Goal: Information Seeking & Learning: Learn about a topic

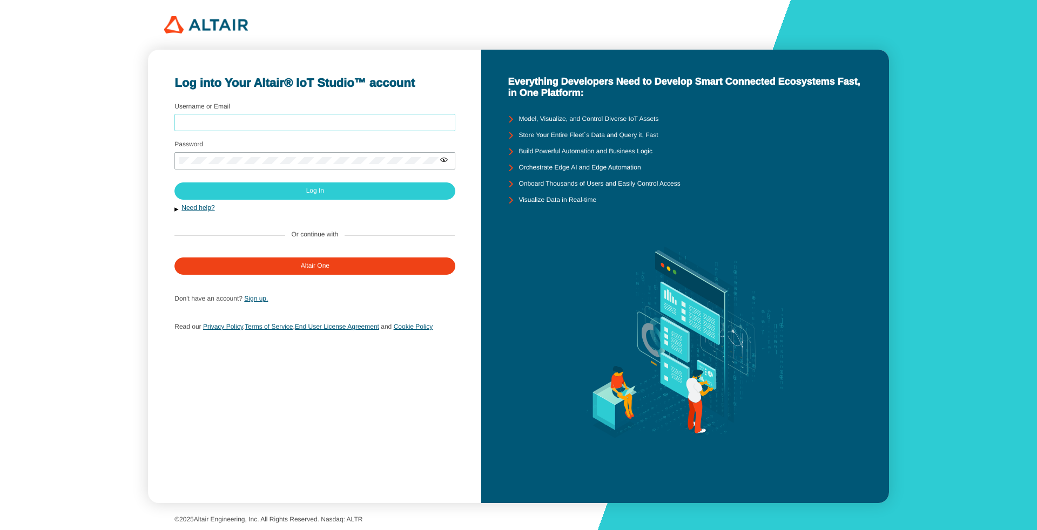
click at [304, 120] on input "Username or Email" at bounding box center [314, 123] width 271 height 8
type input "arcoronado"
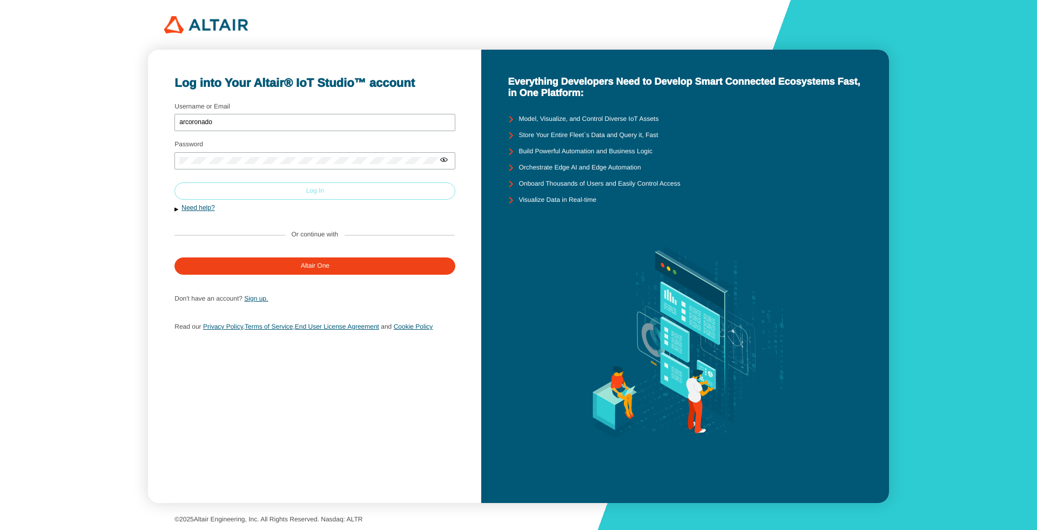
click at [0, 0] on slot "Log In" at bounding box center [0, 0] width 0 height 0
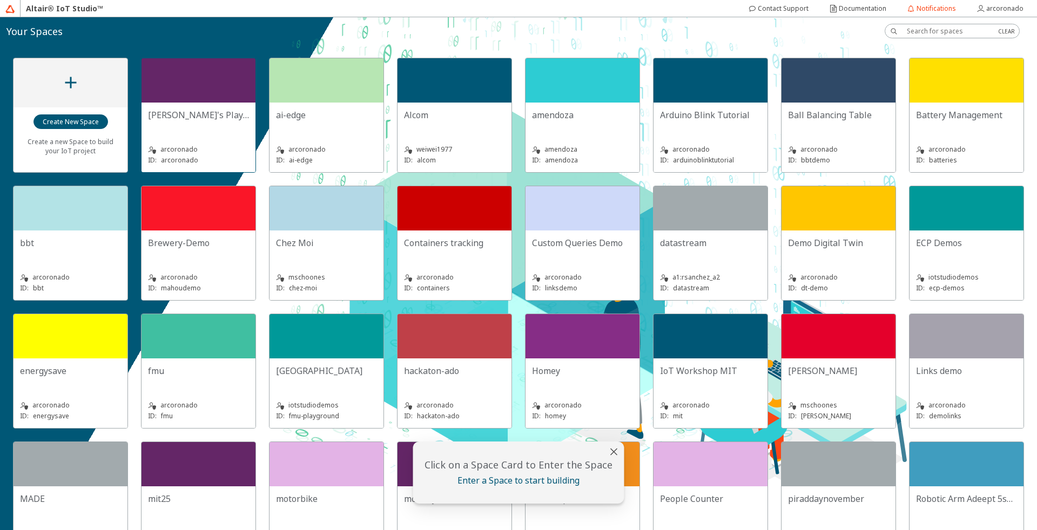
click at [209, 89] on div at bounding box center [198, 80] width 114 height 44
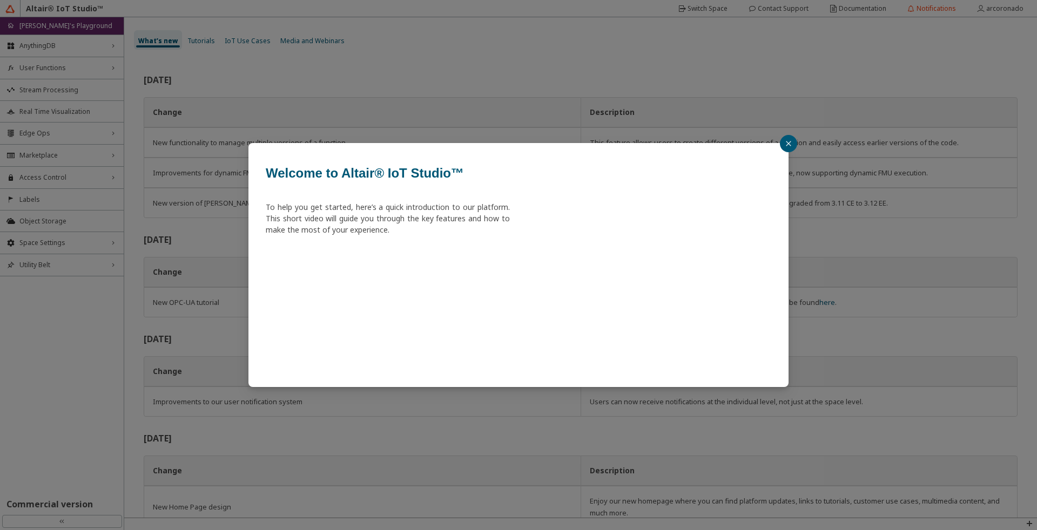
click at [793, 144] on button "button" at bounding box center [788, 143] width 17 height 17
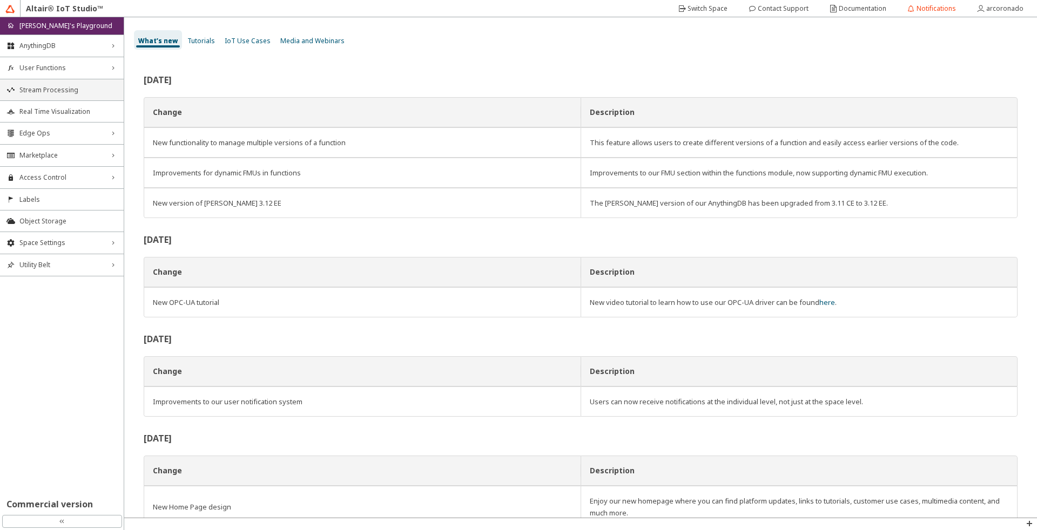
click at [64, 80] on li "Stream Processing" at bounding box center [62, 90] width 124 height 22
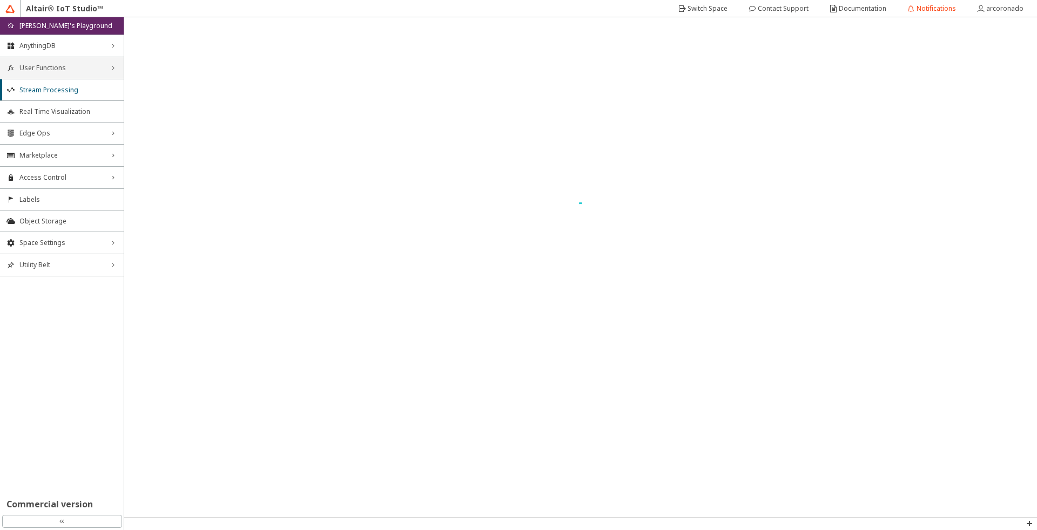
click at [63, 71] on span "User Functions" at bounding box center [61, 68] width 85 height 9
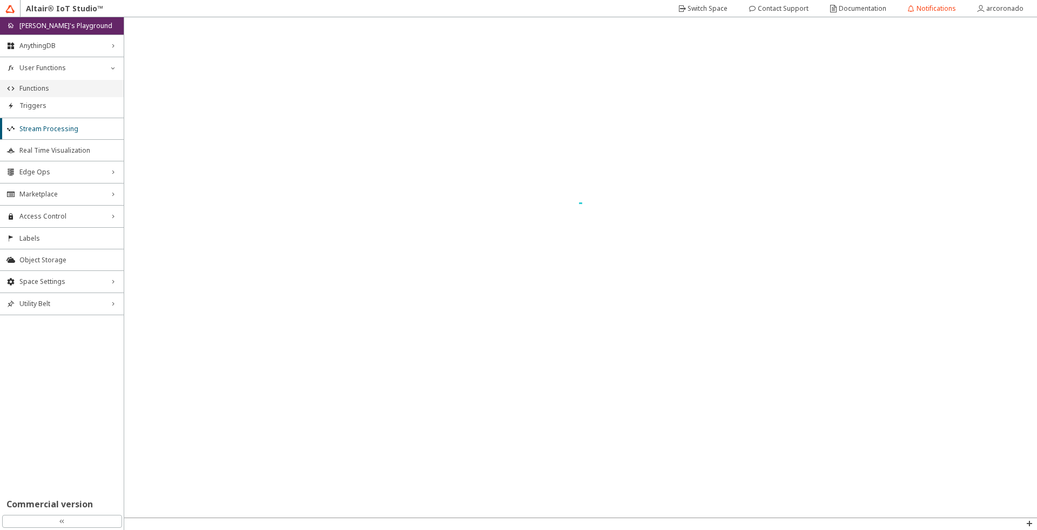
click at [59, 83] on li "Functions" at bounding box center [62, 88] width 124 height 17
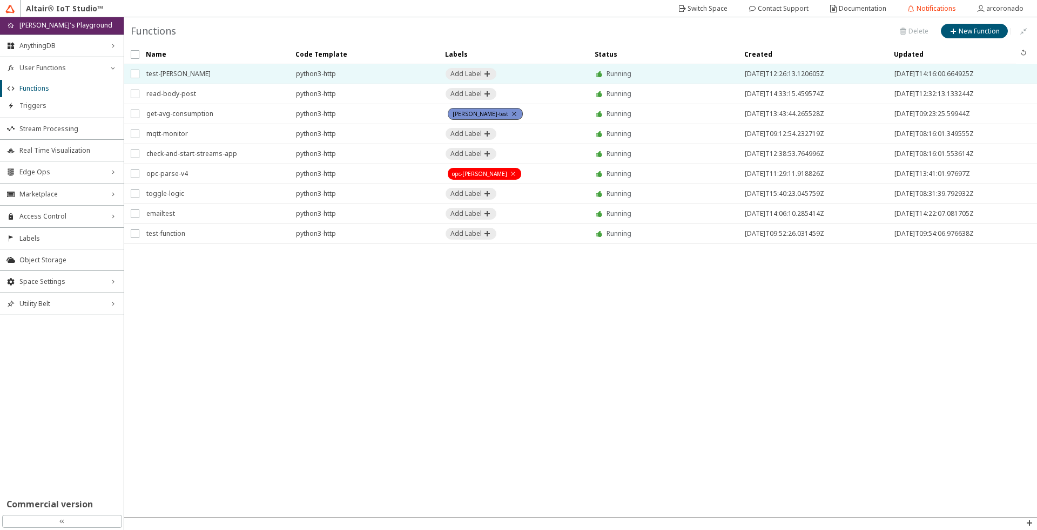
click at [182, 73] on span "test-[PERSON_NAME]" at bounding box center [214, 73] width 136 height 19
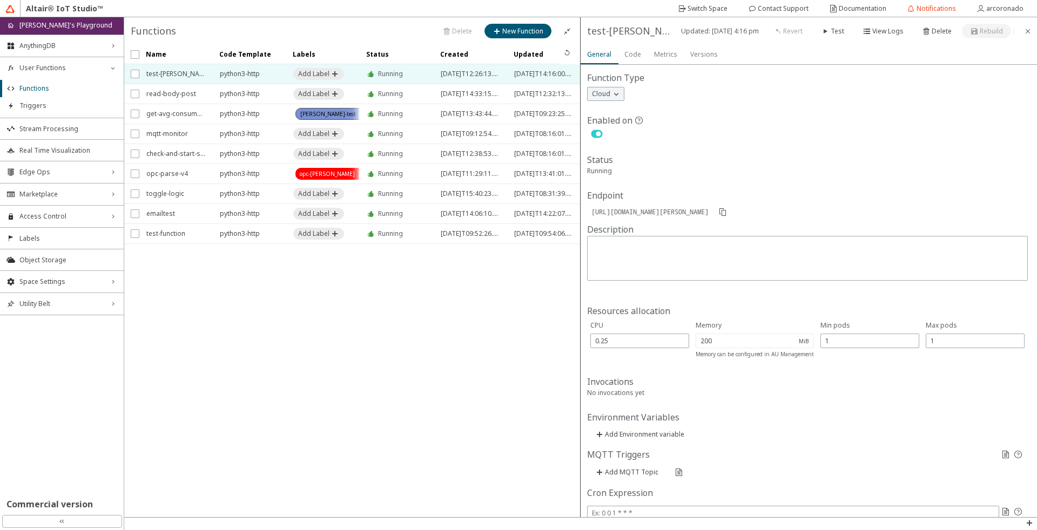
click at [0, 0] on slot "Metrics" at bounding box center [0, 0] width 0 height 0
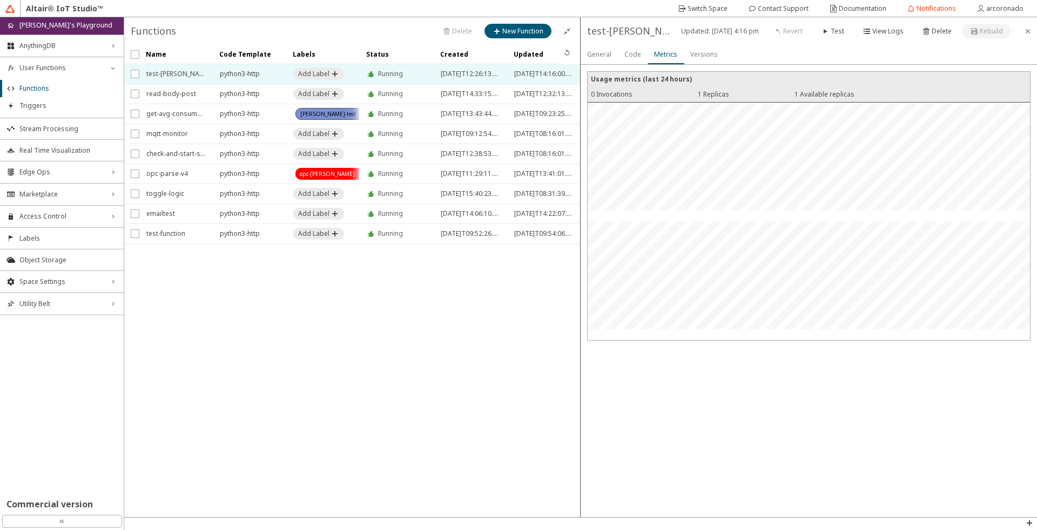
click at [0, 0] on slot "Code" at bounding box center [0, 0] width 0 height 0
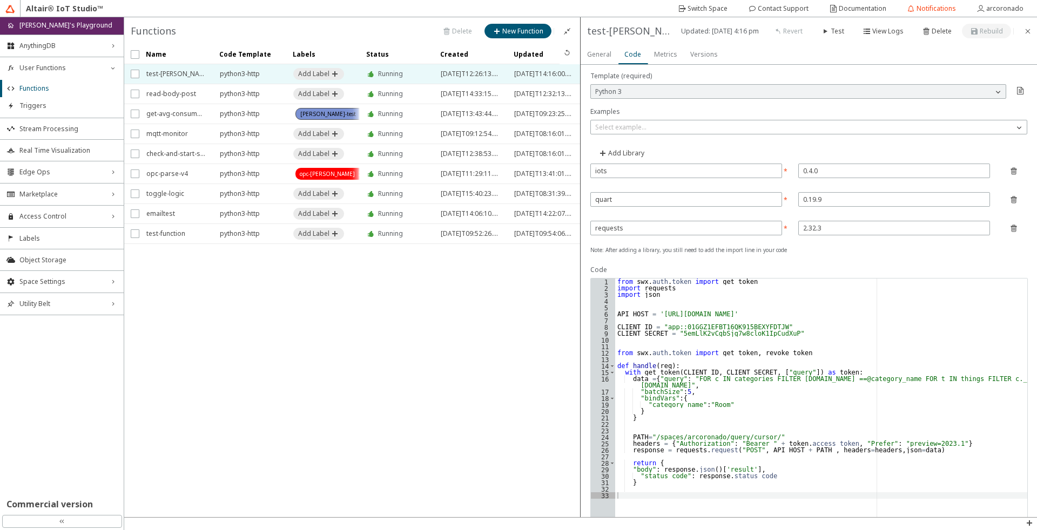
click at [0, 0] on slot "Versions" at bounding box center [0, 0] width 0 height 0
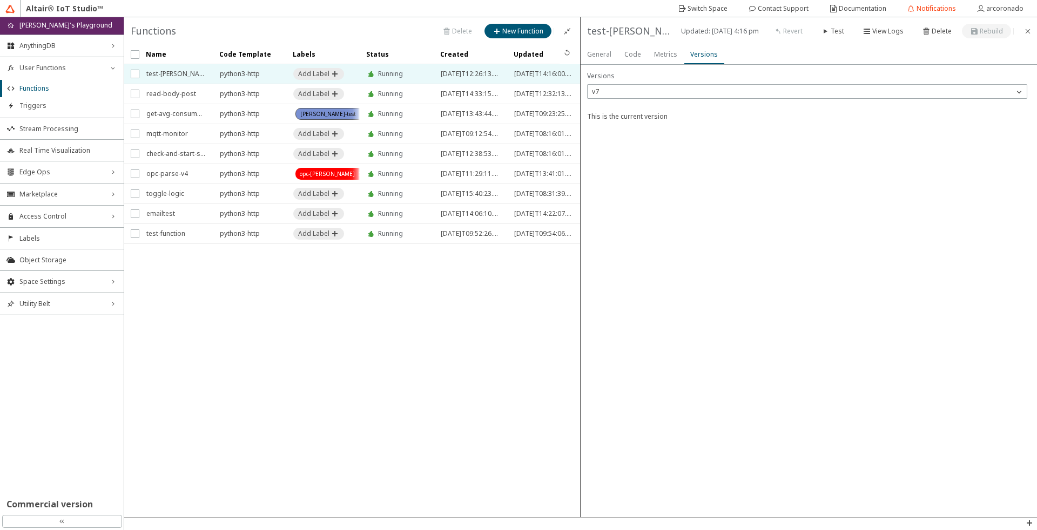
click at [583, 57] on paper-tab "General" at bounding box center [598, 54] width 37 height 19
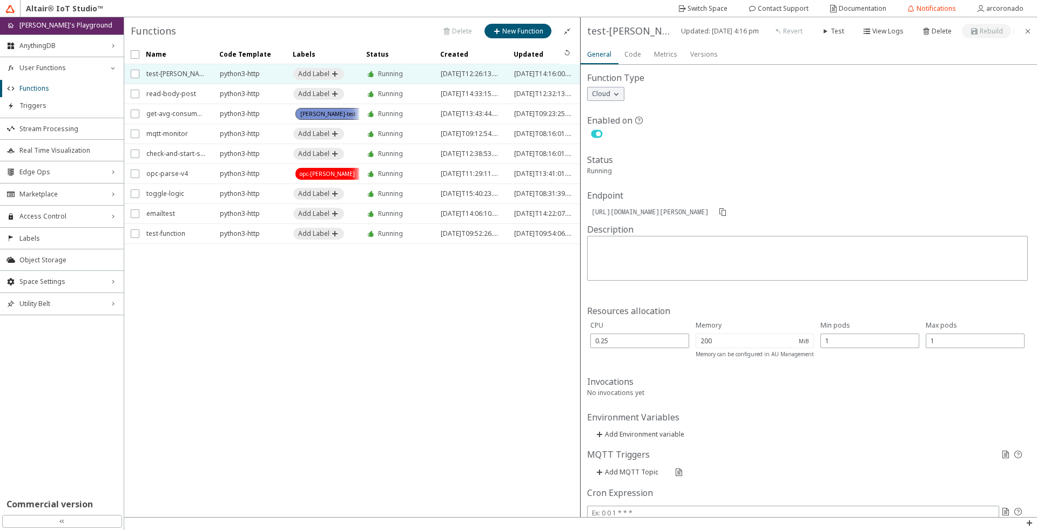
click at [0, 0] on slot "Metrics" at bounding box center [0, 0] width 0 height 0
